Goal: Check status: Check status

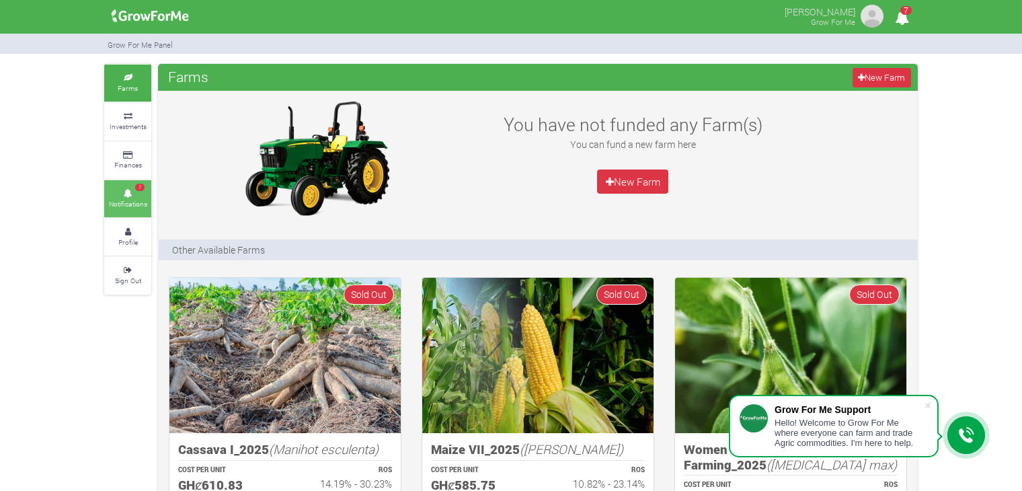
click at [134, 192] on icon at bounding box center [128, 193] width 40 height 7
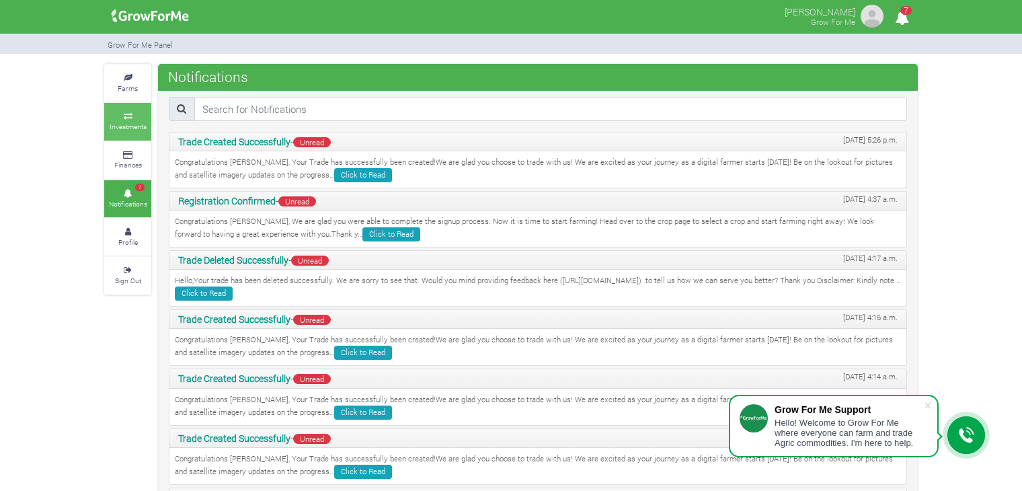
click at [144, 130] on small "Investments" at bounding box center [128, 126] width 37 height 9
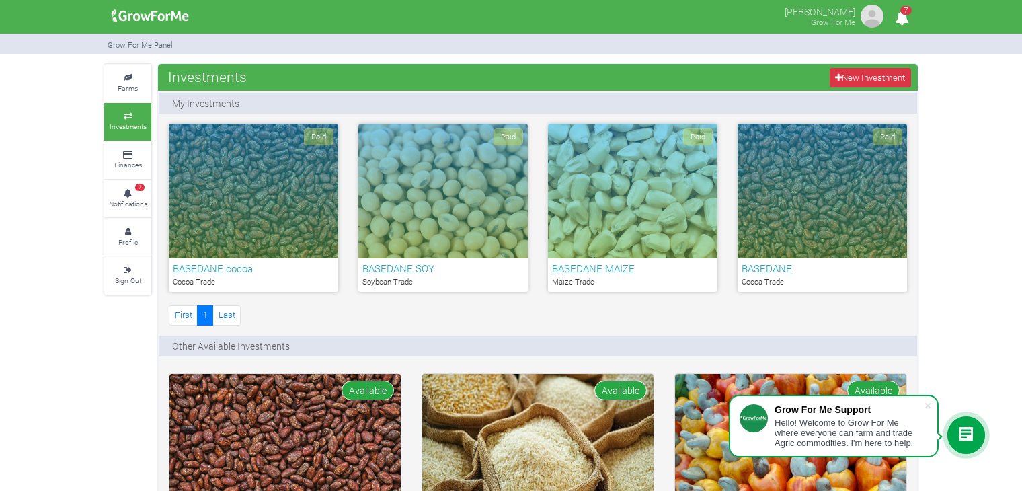
click at [414, 143] on div "Paid" at bounding box center [442, 191] width 169 height 134
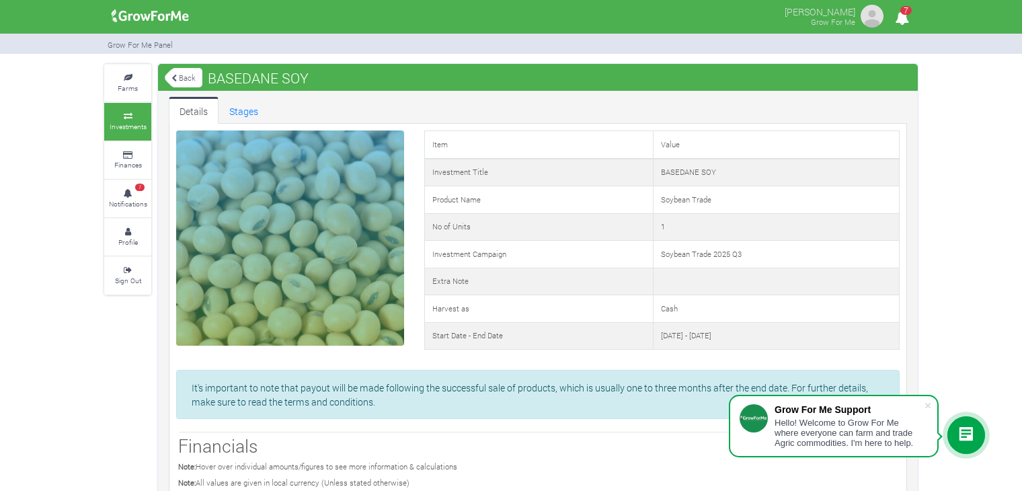
click at [177, 83] on link "Back" at bounding box center [184, 78] width 38 height 22
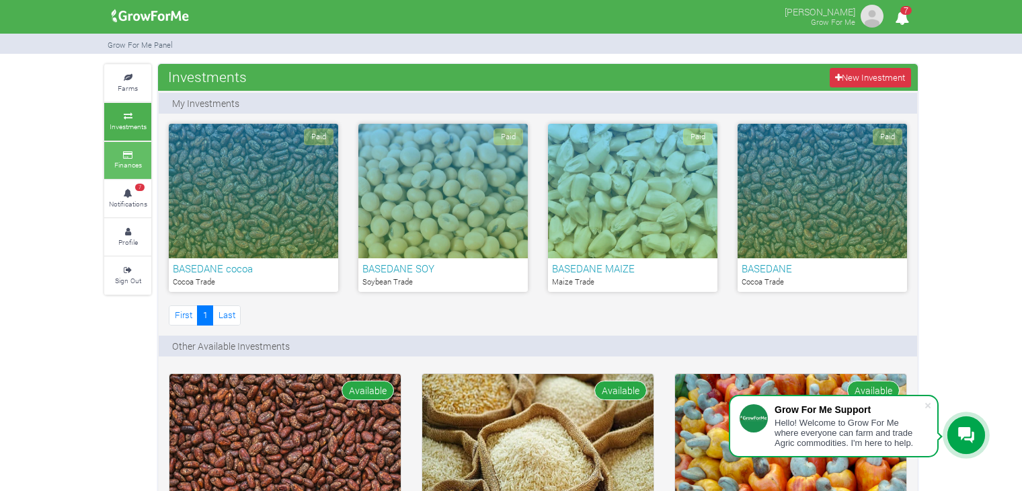
click at [130, 163] on small "Finances" at bounding box center [128, 164] width 28 height 9
